Goal: Transaction & Acquisition: Purchase product/service

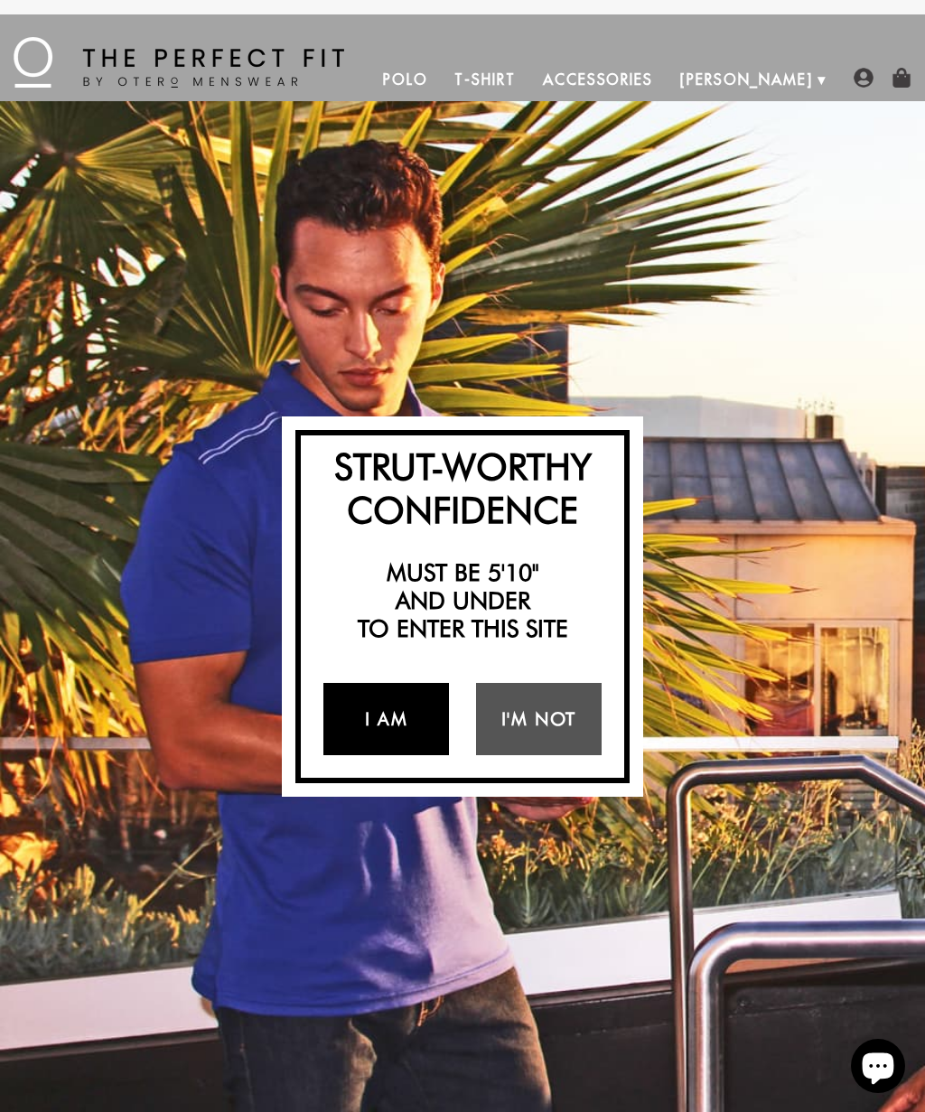
click at [425, 713] on link "I Am" at bounding box center [386, 719] width 126 height 72
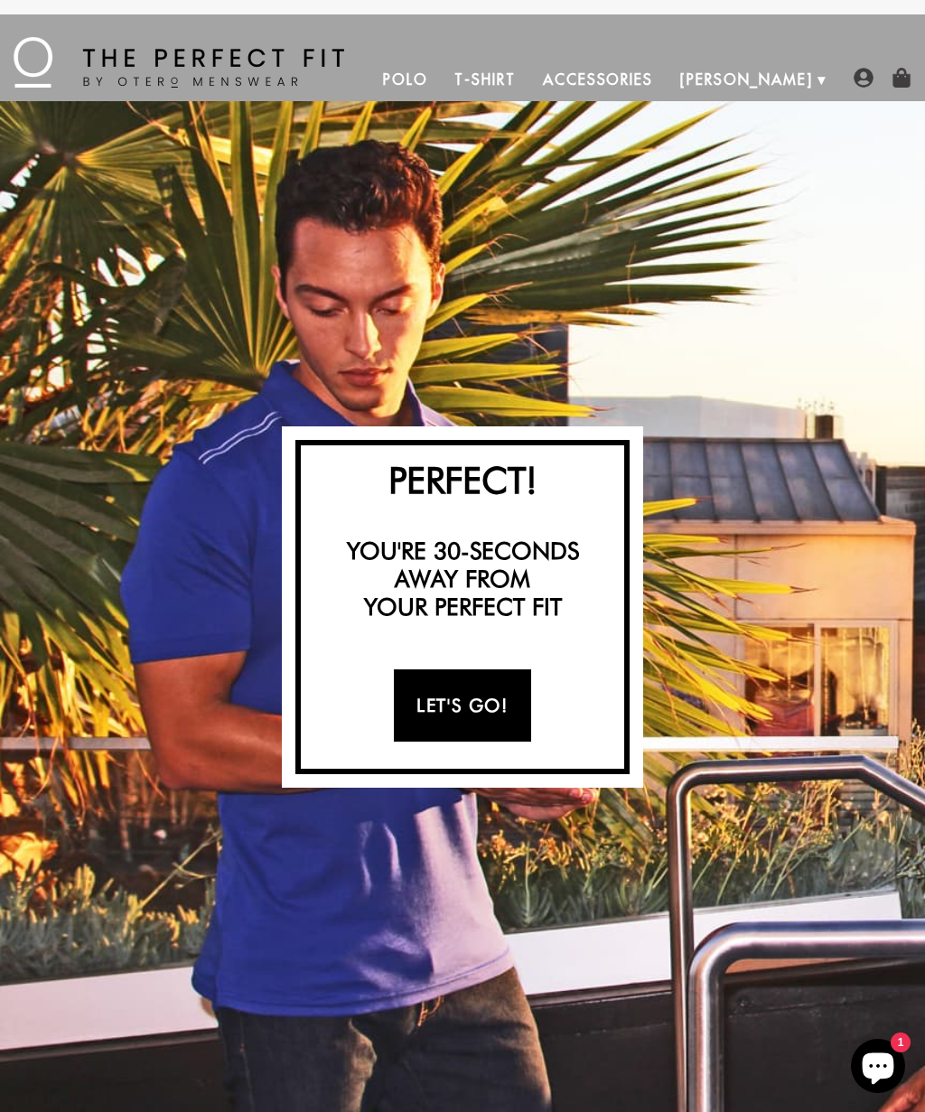
click at [504, 710] on link "Let's Go!" at bounding box center [462, 705] width 136 height 72
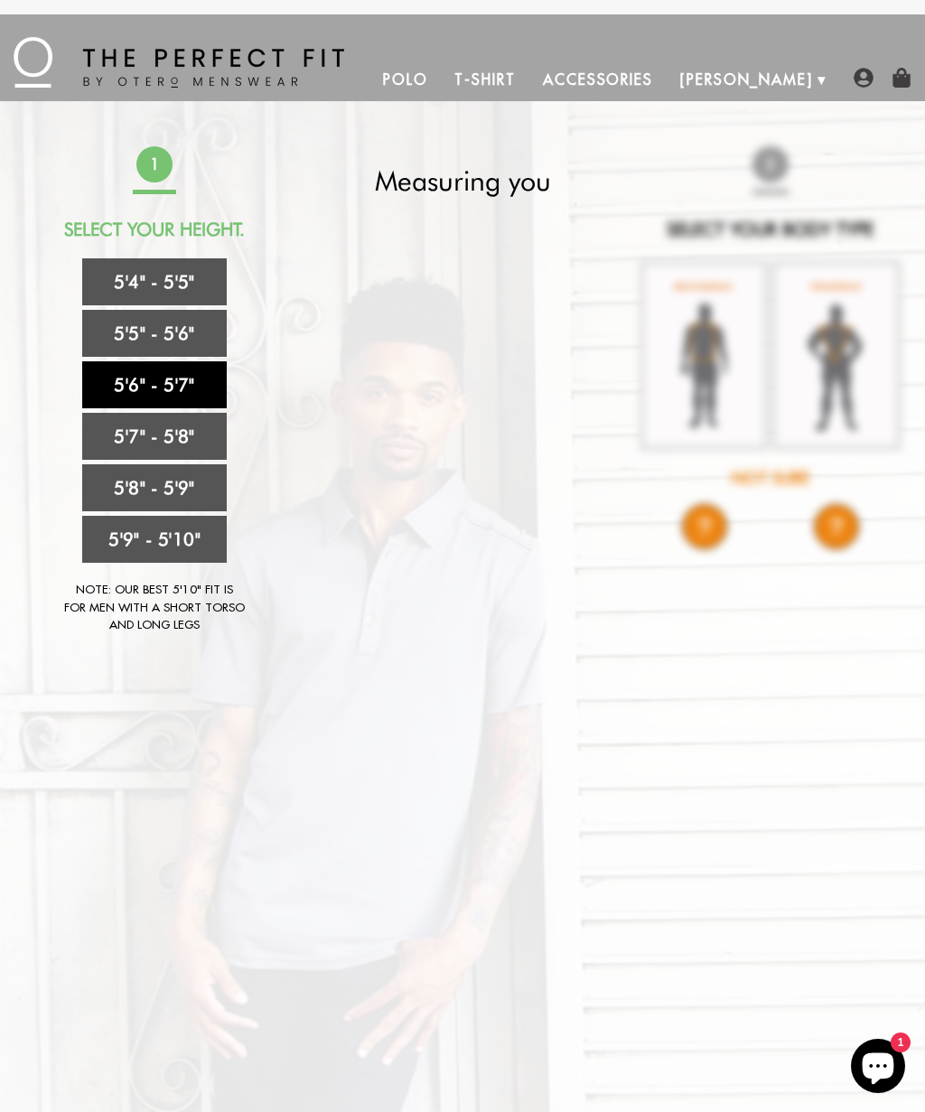
click at [129, 381] on link "5'6" - 5'7"" at bounding box center [154, 384] width 145 height 47
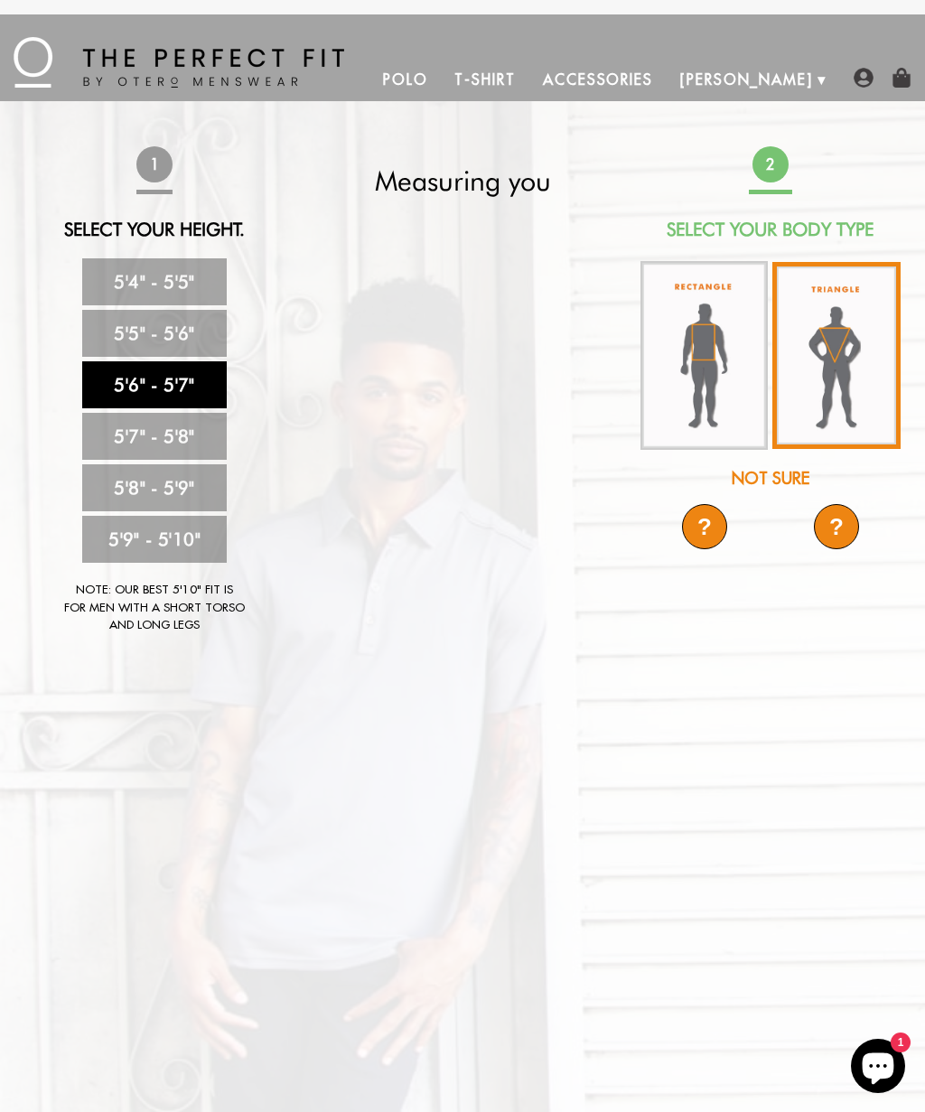
click at [844, 334] on img at bounding box center [835, 355] width 127 height 187
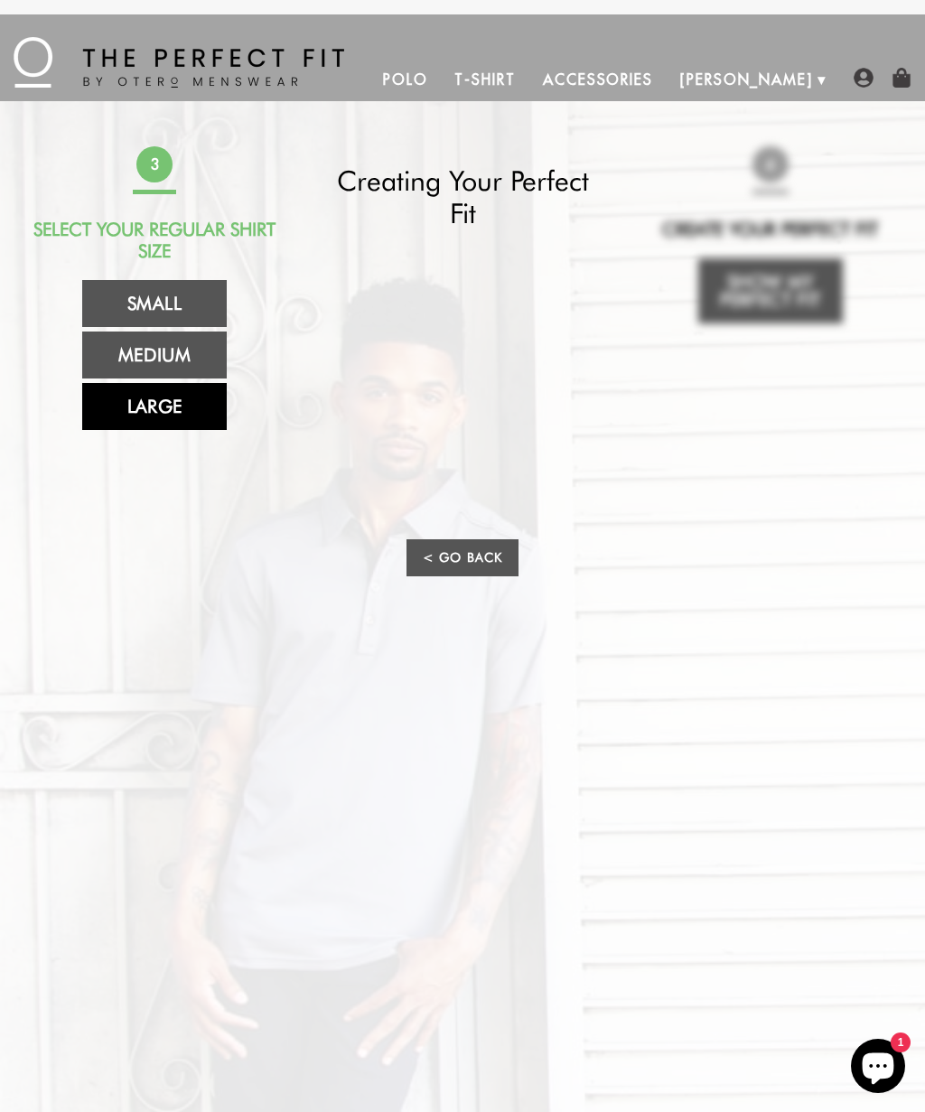
click at [115, 403] on link "Large" at bounding box center [154, 406] width 145 height 47
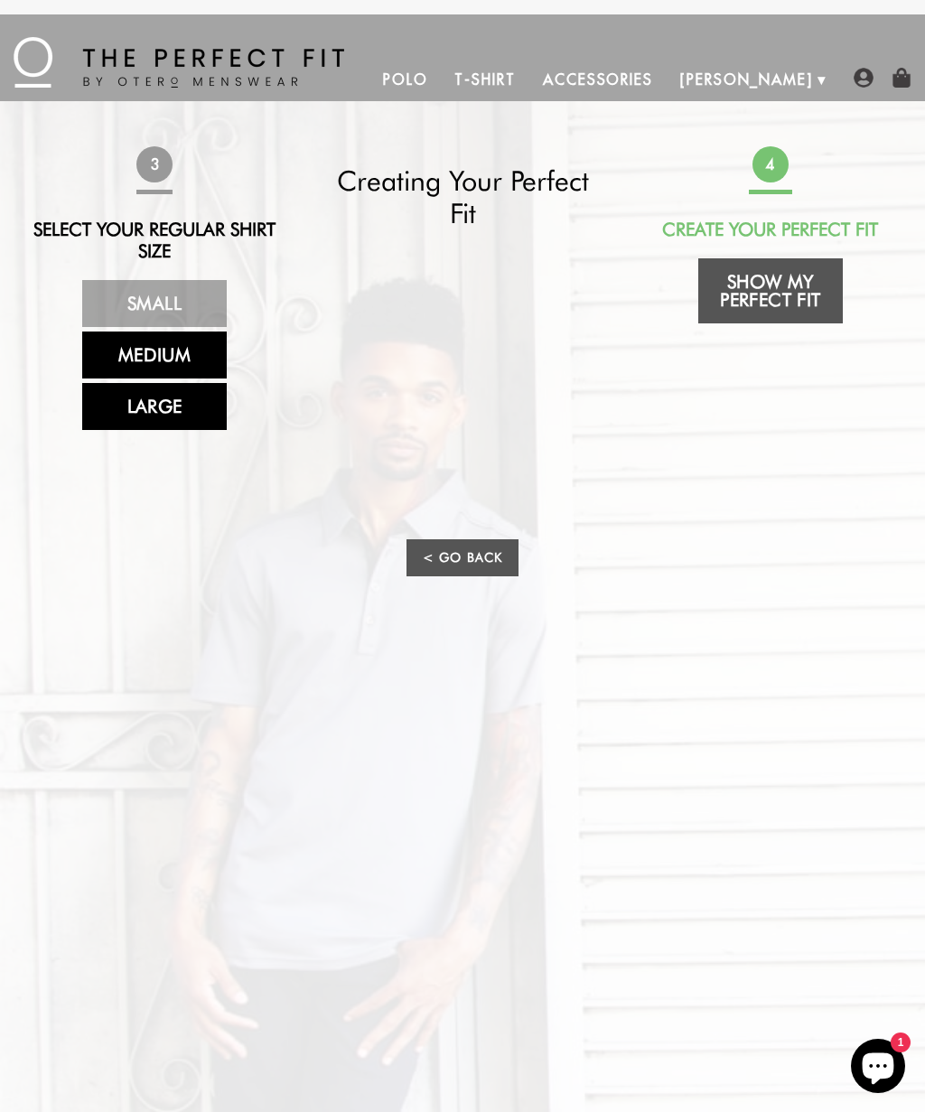
click at [116, 350] on link "Medium" at bounding box center [154, 355] width 145 height 47
click at [112, 403] on link "Large" at bounding box center [154, 406] width 145 height 47
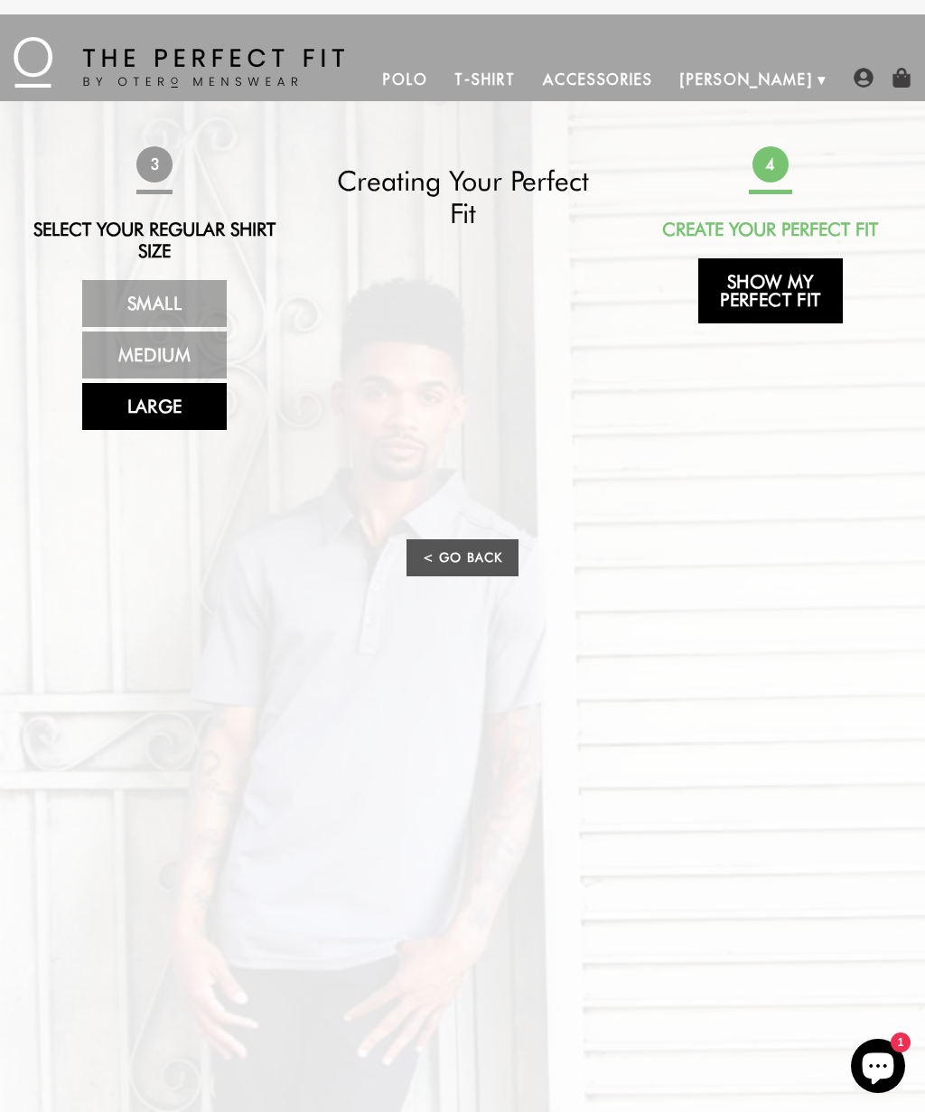
click at [815, 294] on link "Show My Perfect Fit" at bounding box center [770, 290] width 145 height 65
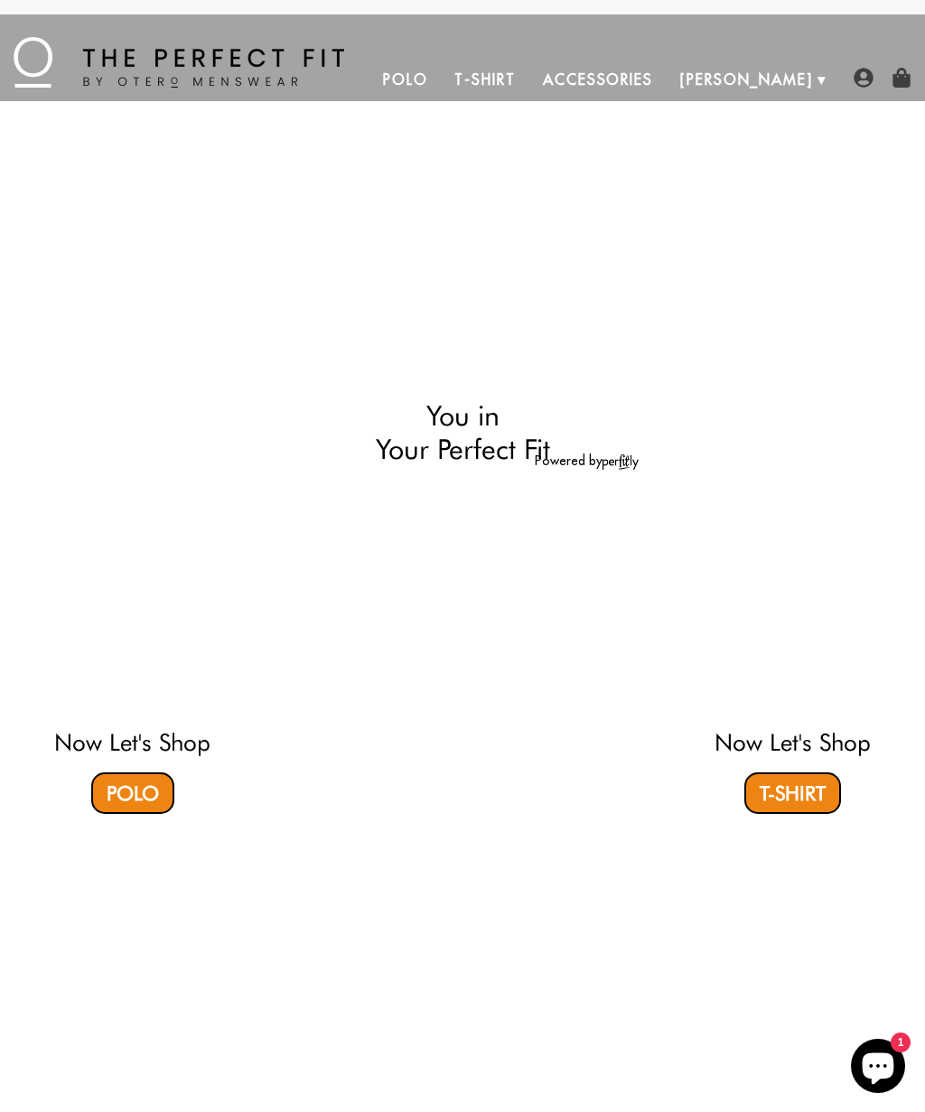
select select "56-57"
select select "triangle"
select select "L"
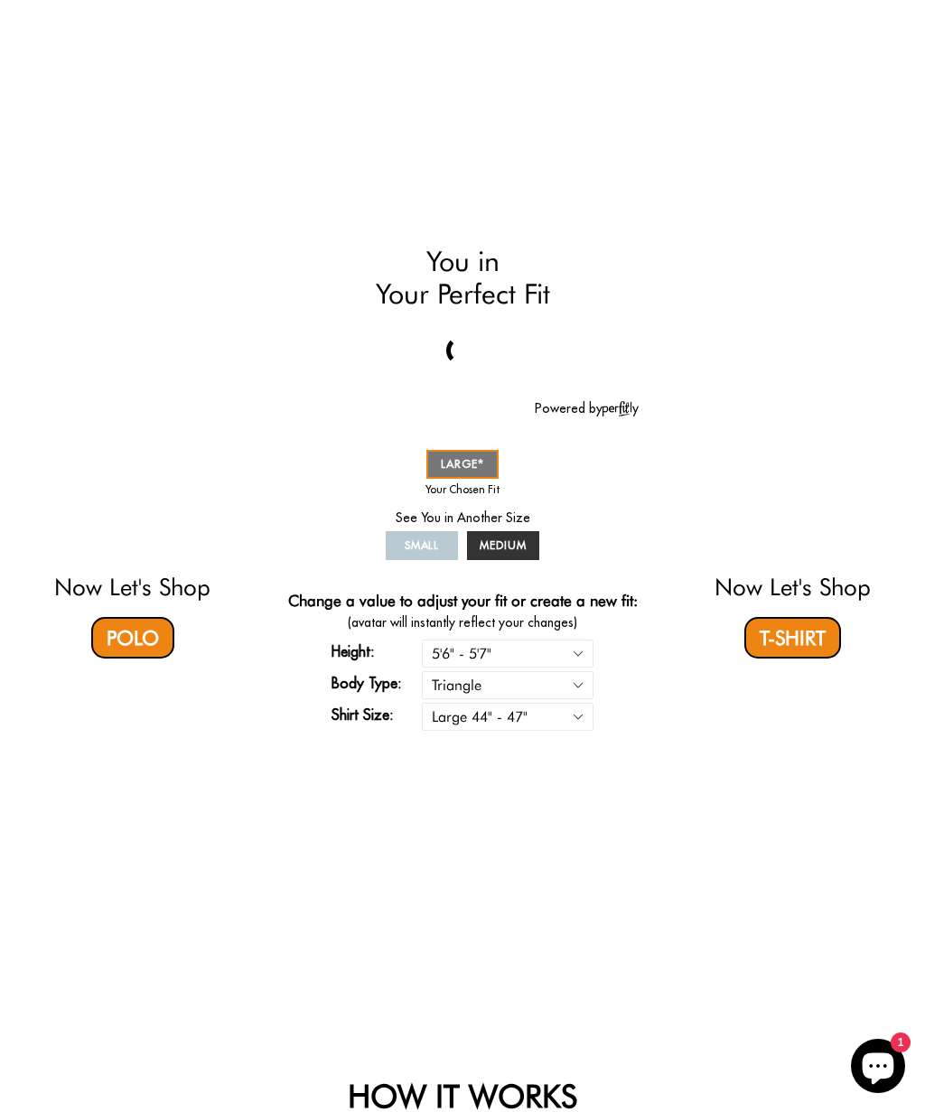
scroll to position [156, 0]
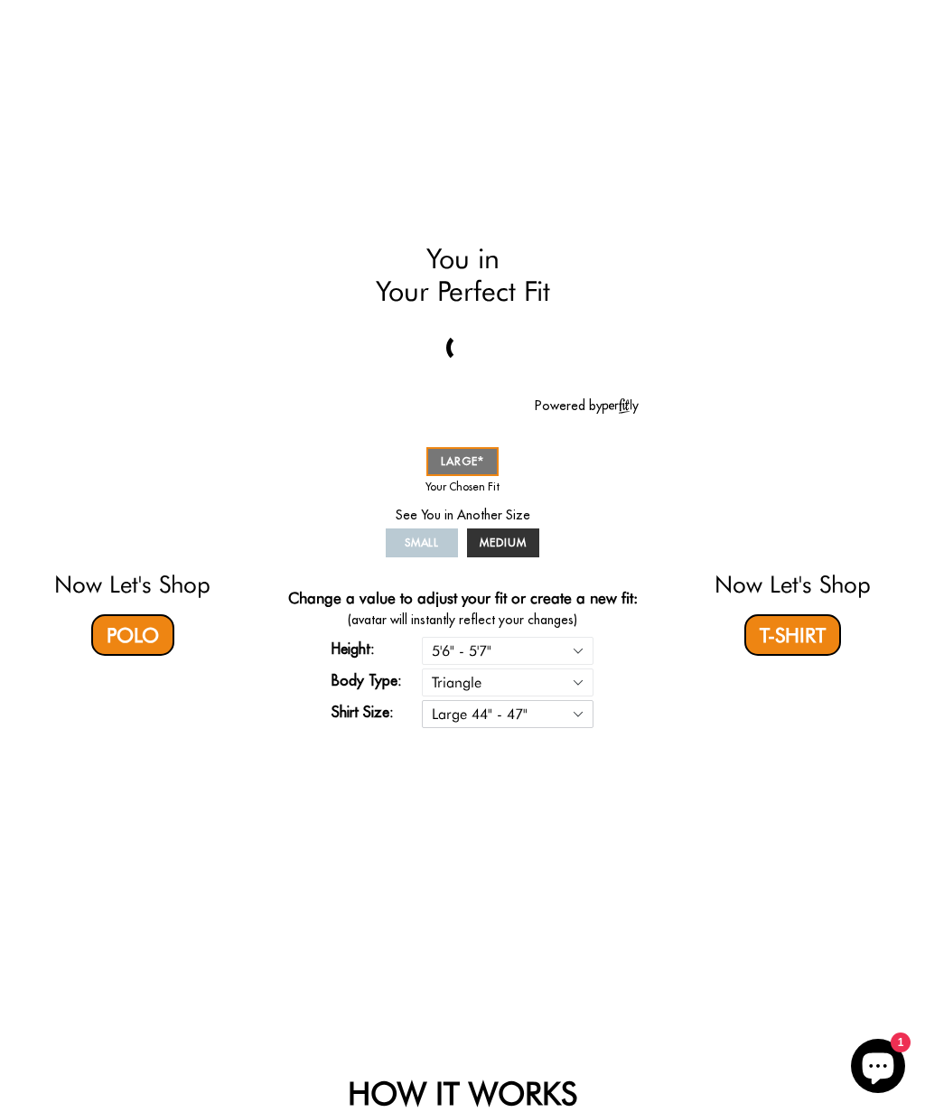
click at [586, 724] on select "Small 36" - 39" Medium 40" - 43" Large 44" - 47"" at bounding box center [508, 714] width 172 height 28
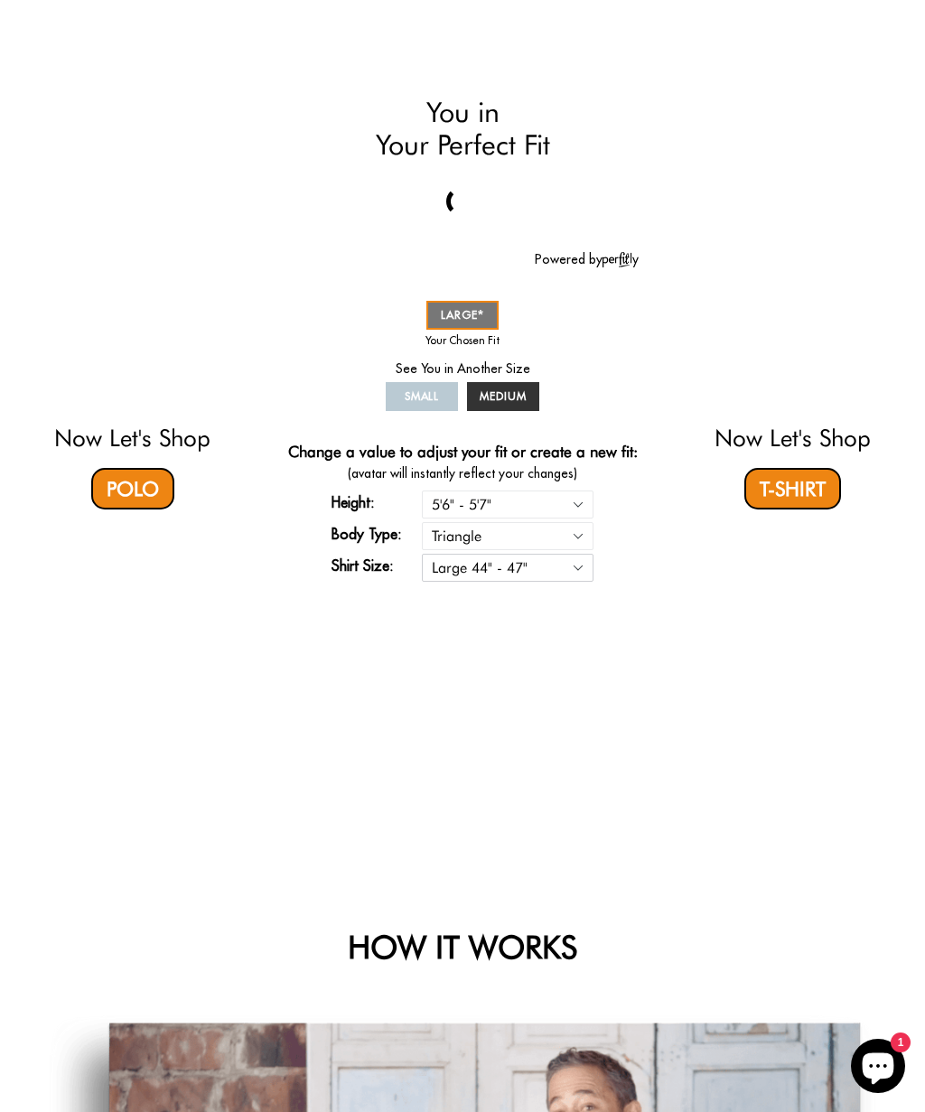
scroll to position [304, 0]
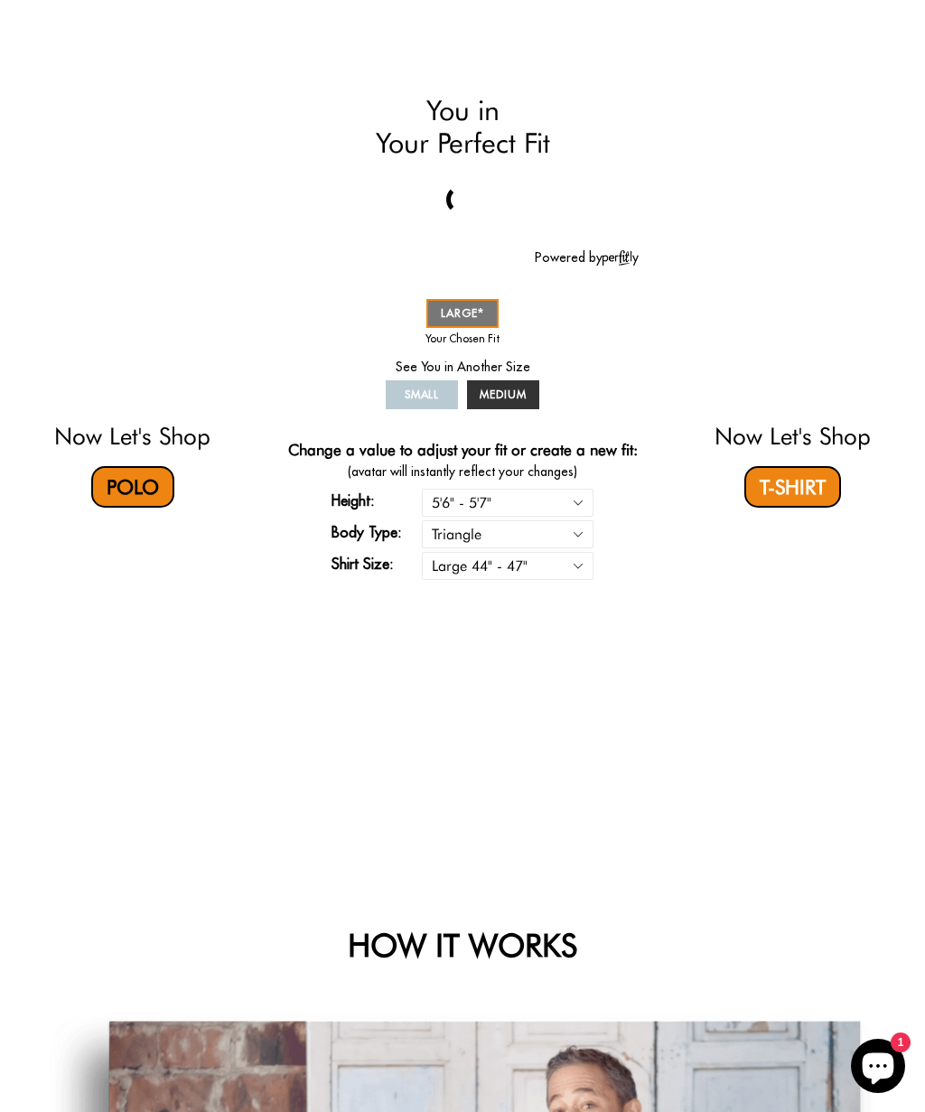
click at [138, 467] on link "Polo" at bounding box center [132, 487] width 83 height 42
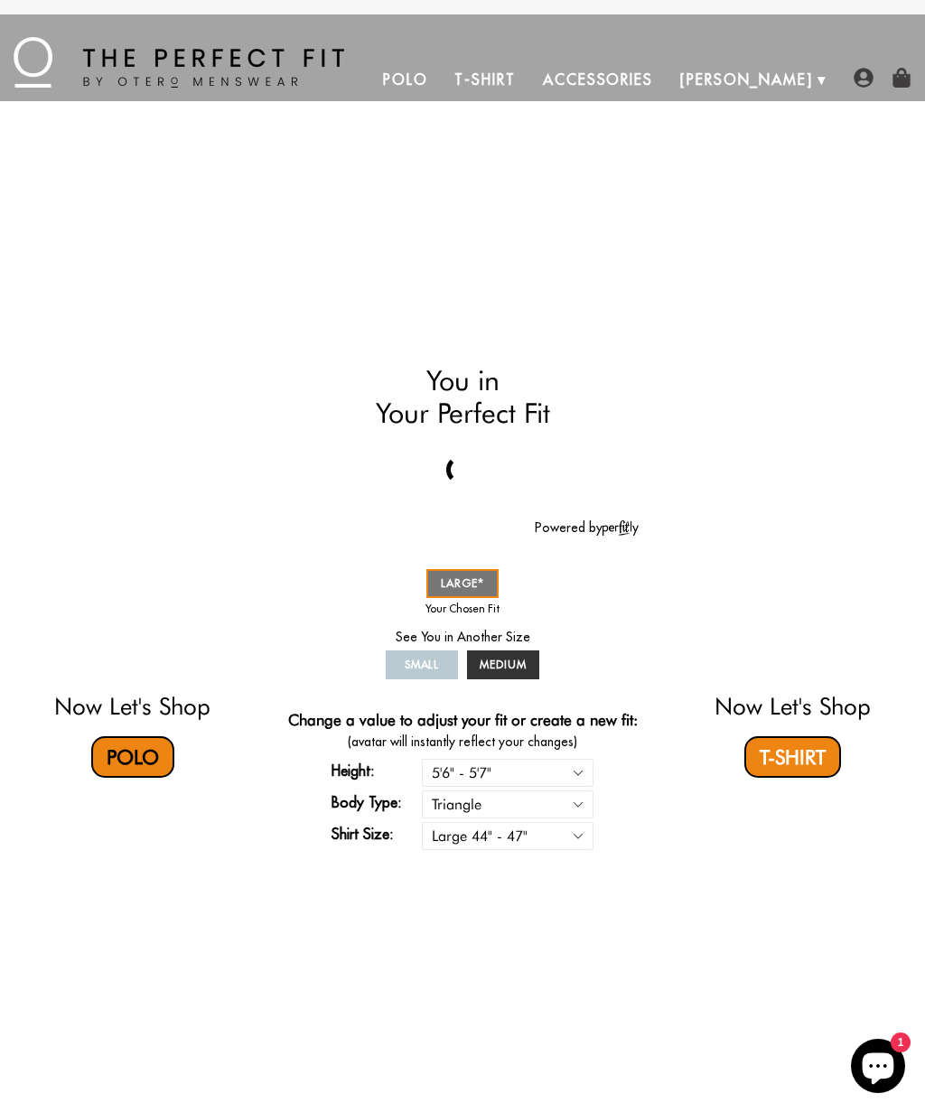
scroll to position [372, 0]
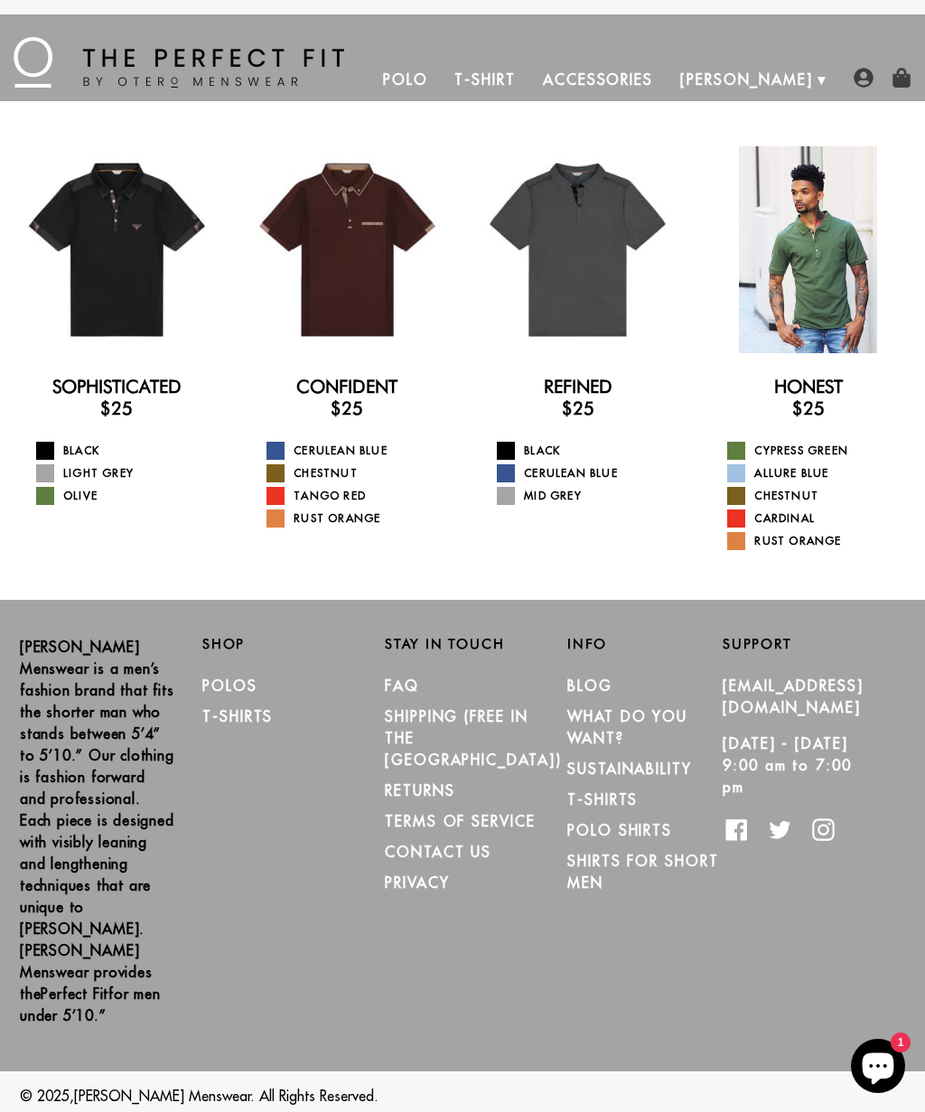
click at [784, 301] on div at bounding box center [808, 249] width 207 height 207
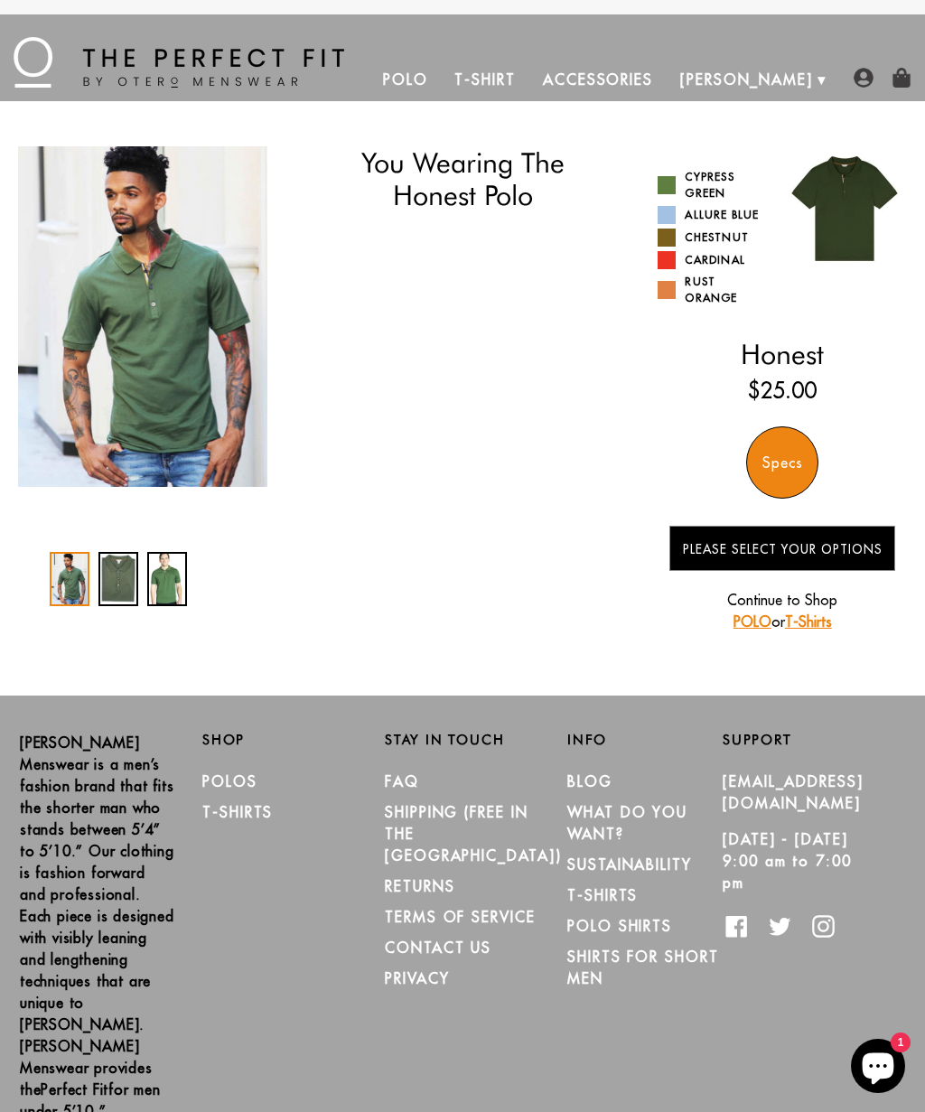
select select "56-57"
select select "triangle"
select select "L"
